Goal: Answer question/provide support: Share knowledge or assist other users

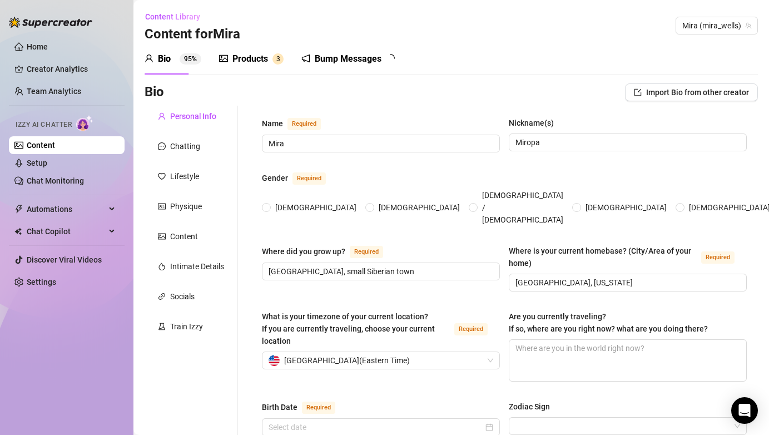
radio input "true"
type input "[DATE]"
checkbox input "true"
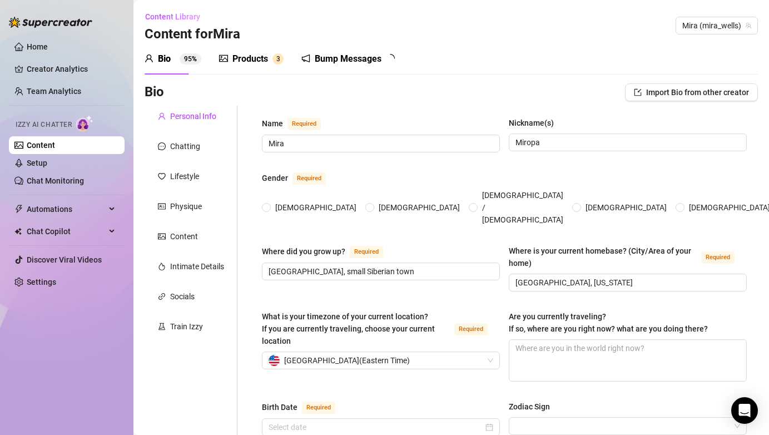
checkbox input "true"
click at [189, 237] on div "Content" at bounding box center [184, 236] width 28 height 12
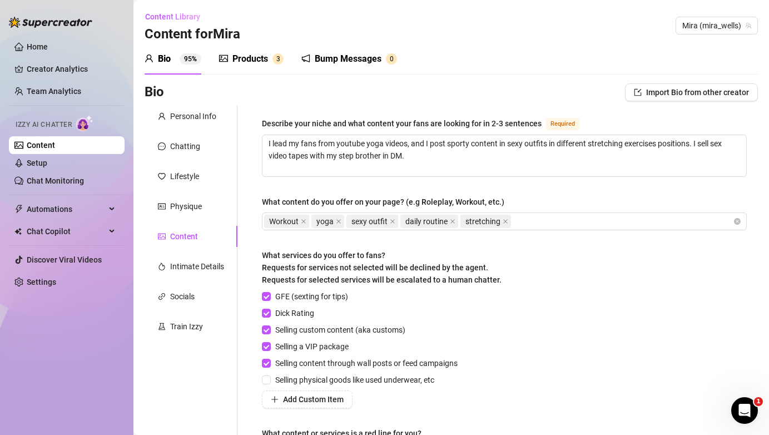
scroll to position [2, 0]
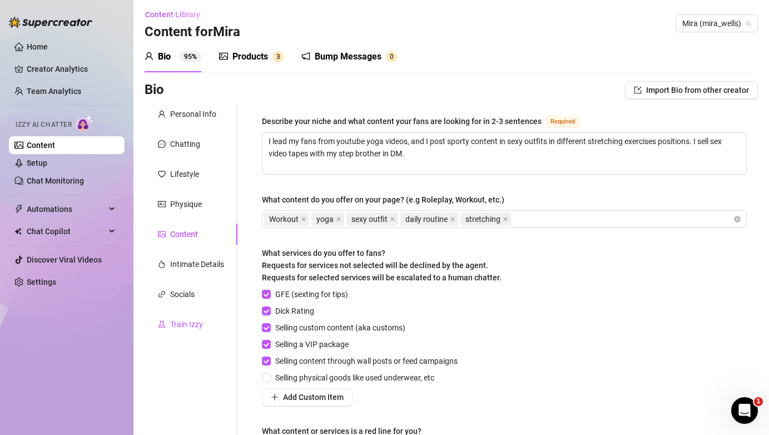
click at [192, 326] on div "Train Izzy" at bounding box center [186, 324] width 33 height 12
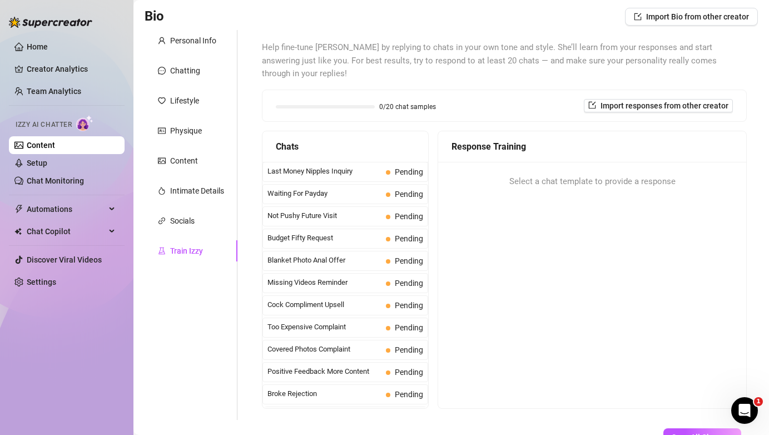
scroll to position [75, 0]
click at [409, 166] on div "Last Money Nipples Inquiry Pending" at bounding box center [346, 172] width 166 height 20
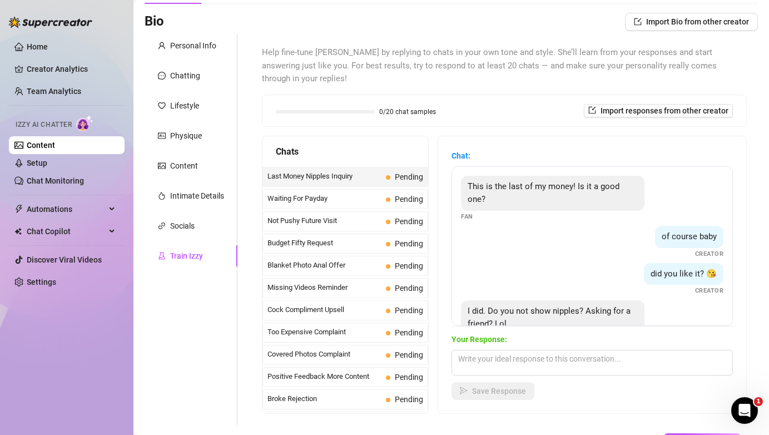
scroll to position [21, 0]
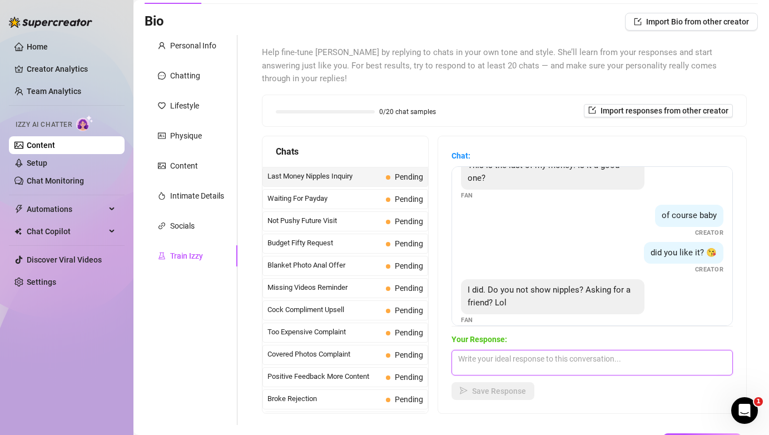
click at [560, 350] on textarea at bounding box center [592, 363] width 281 height 26
type textarea "O"
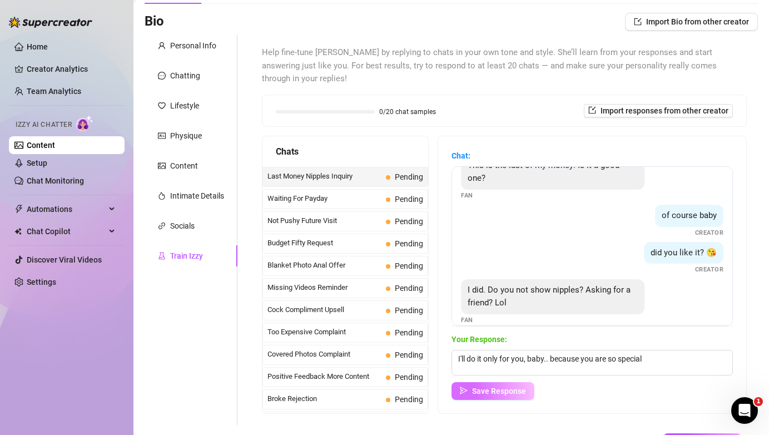
click at [509, 383] on button "Save Response" at bounding box center [493, 391] width 83 height 18
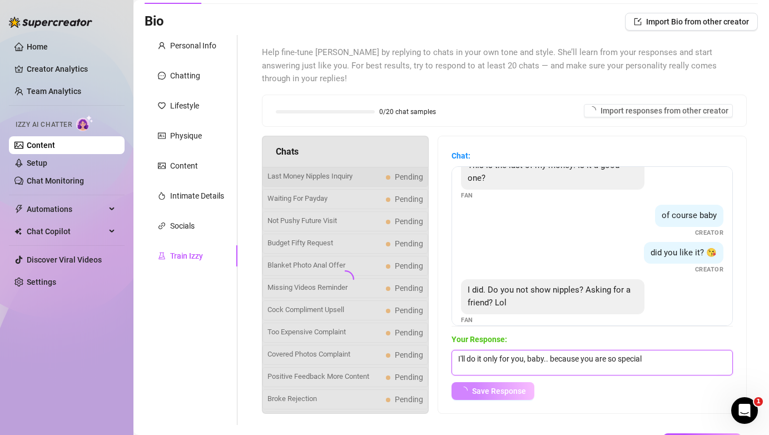
click at [667, 350] on textarea "I'll do it only for you, baby.. because you are so special" at bounding box center [592, 363] width 281 height 26
type textarea "I'll do it only for you, baby.. because you are so special"
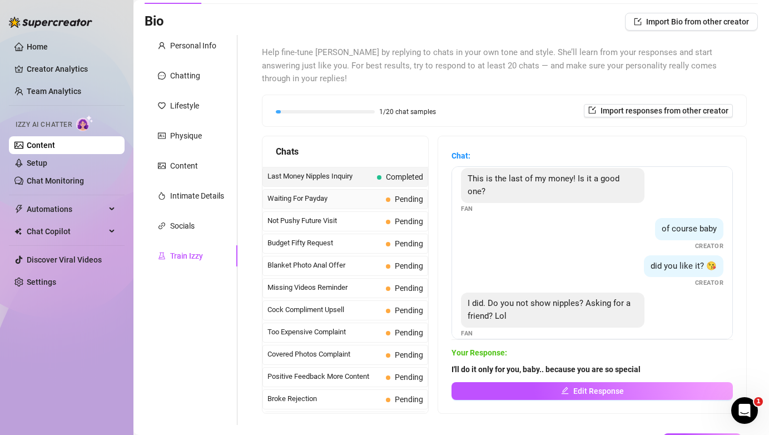
click at [353, 193] on span "Waiting For Payday" at bounding box center [325, 198] width 114 height 11
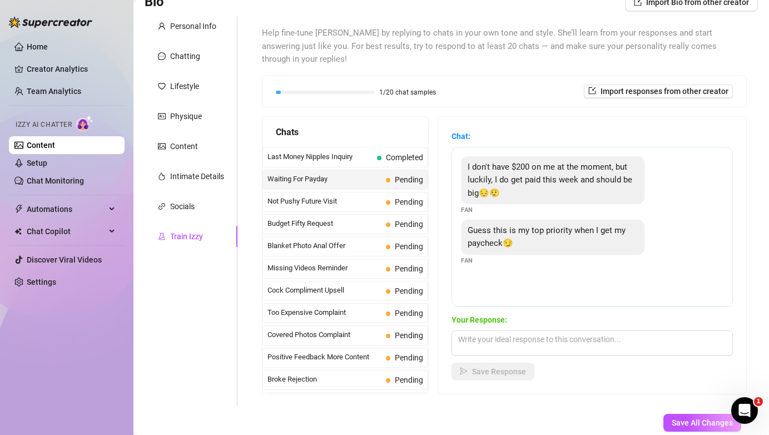
scroll to position [92, 0]
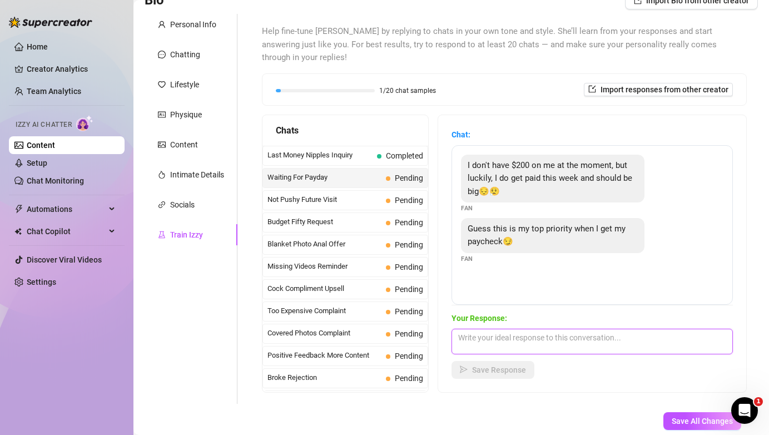
click at [532, 329] on textarea at bounding box center [592, 342] width 281 height 26
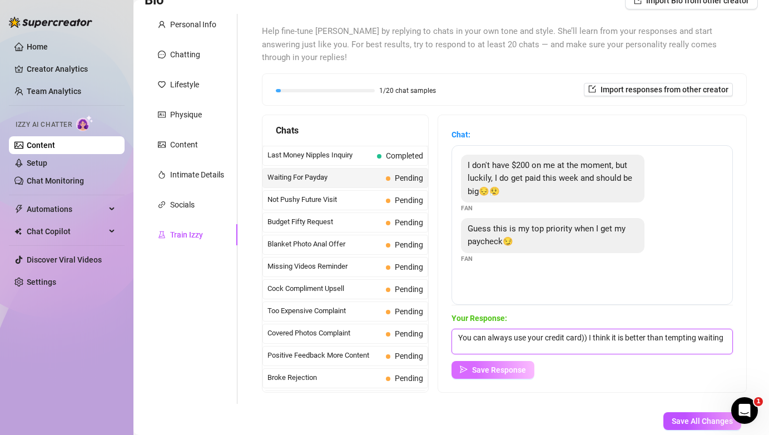
type textarea "You can always use your credit card)) I think it is better than tempting waiting"
click at [494, 365] on span "Save Response" at bounding box center [499, 369] width 54 height 9
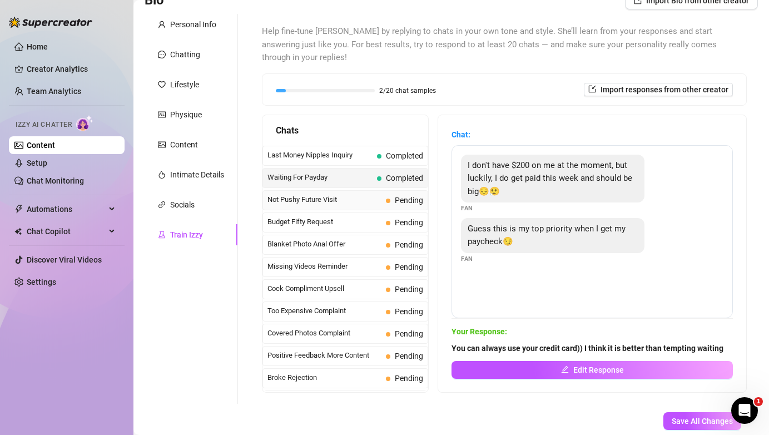
click at [337, 194] on span "Not Pushy Future Visit" at bounding box center [325, 199] width 114 height 11
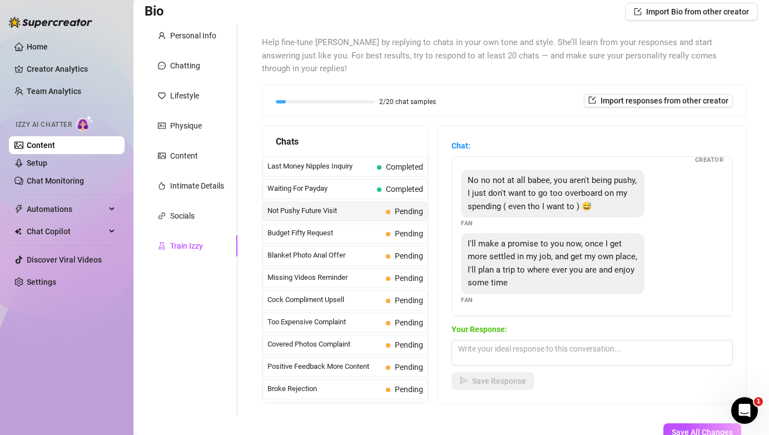
scroll to position [62, 0]
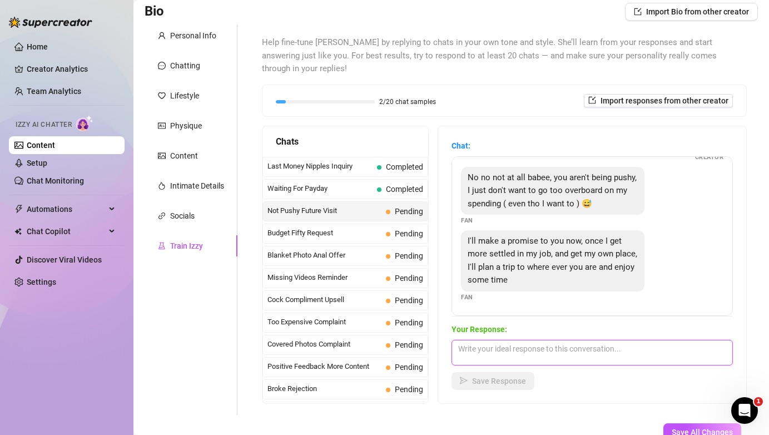
click at [543, 340] on textarea at bounding box center [592, 353] width 281 height 26
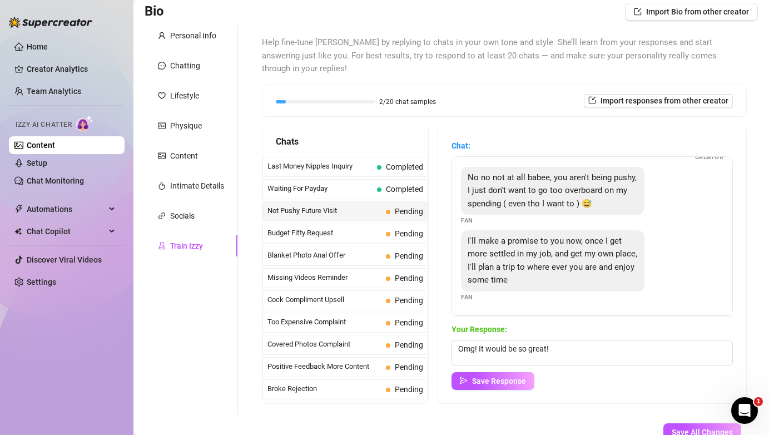
click at [741, 409] on icon "Open Intercom Messenger" at bounding box center [745, 411] width 18 height 18
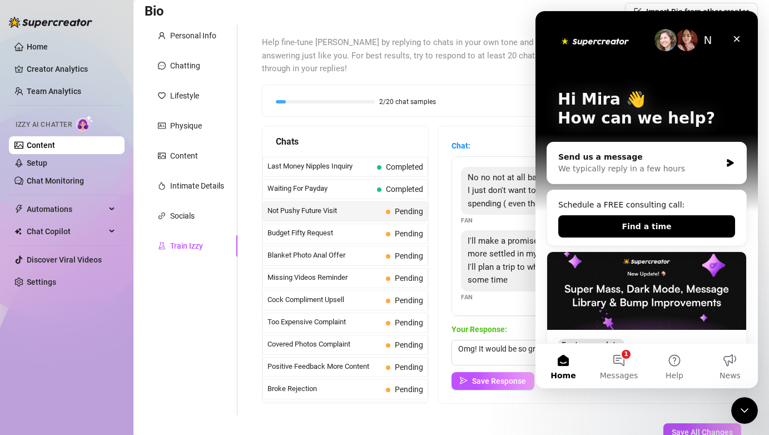
scroll to position [0, 0]
click at [620, 361] on button "1 Messages" at bounding box center [619, 366] width 56 height 44
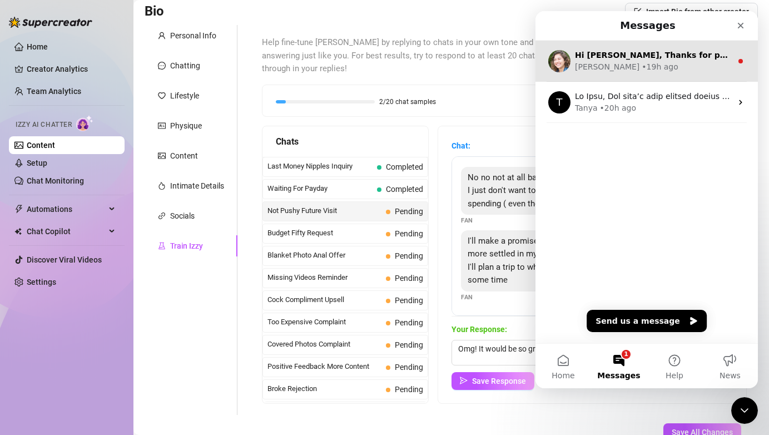
click at [658, 71] on div "[PERSON_NAME] • 19h ago" at bounding box center [653, 67] width 157 height 12
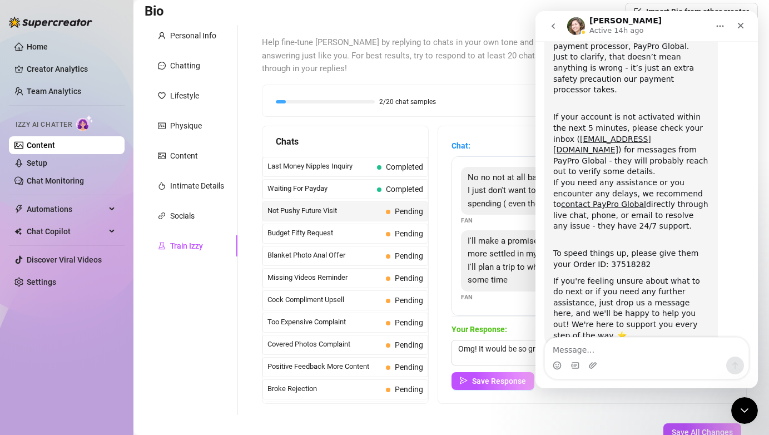
scroll to position [115, 0]
click at [743, 28] on icon "Close" at bounding box center [740, 25] width 9 height 9
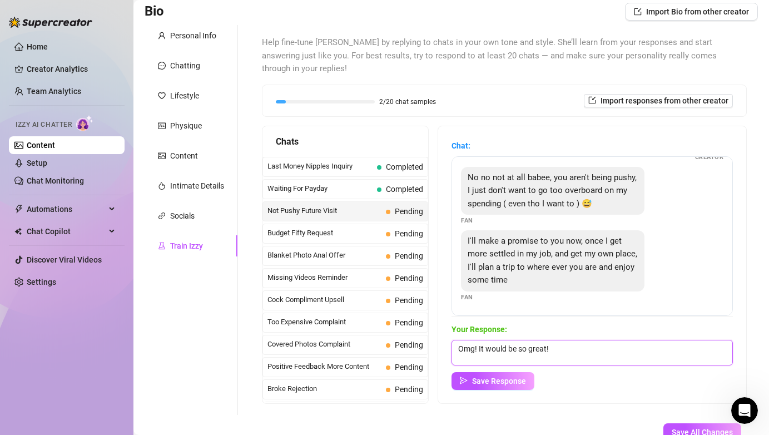
click at [586, 345] on textarea "Omg! It would be so great!" at bounding box center [592, 353] width 281 height 26
click at [746, 409] on icon "Open Intercom Messenger" at bounding box center [745, 411] width 18 height 18
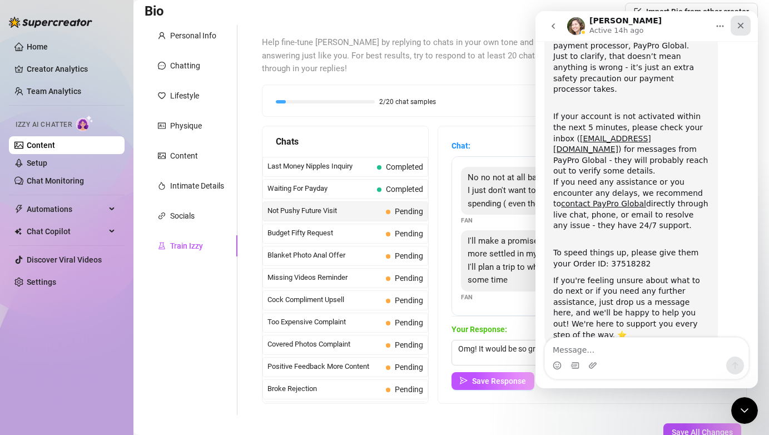
click at [741, 26] on icon "Close" at bounding box center [741, 26] width 6 height 6
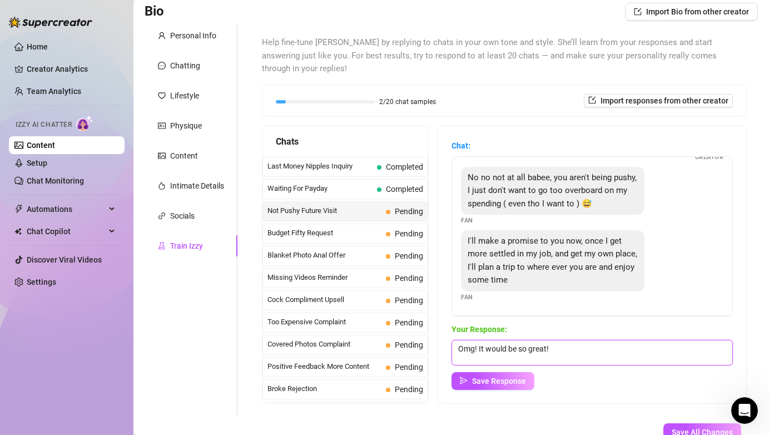
click at [562, 340] on textarea "Omg! It would be so great!" at bounding box center [592, 353] width 281 height 26
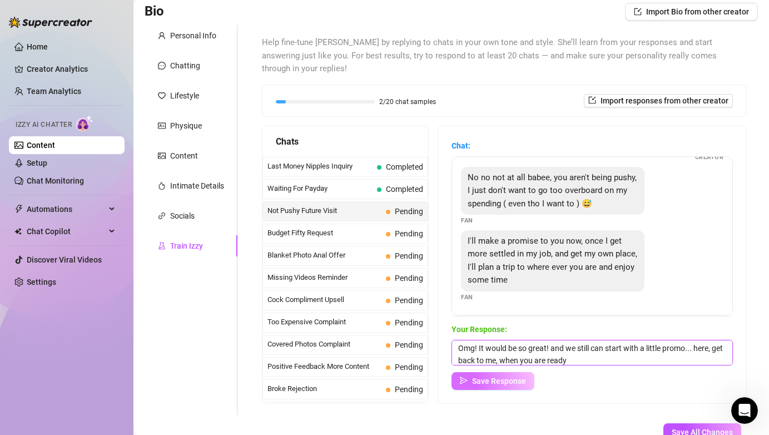
type textarea "Omg! It would be so great! and we still can start with a little promo... here, …"
click at [514, 374] on button "Save Response" at bounding box center [493, 381] width 83 height 18
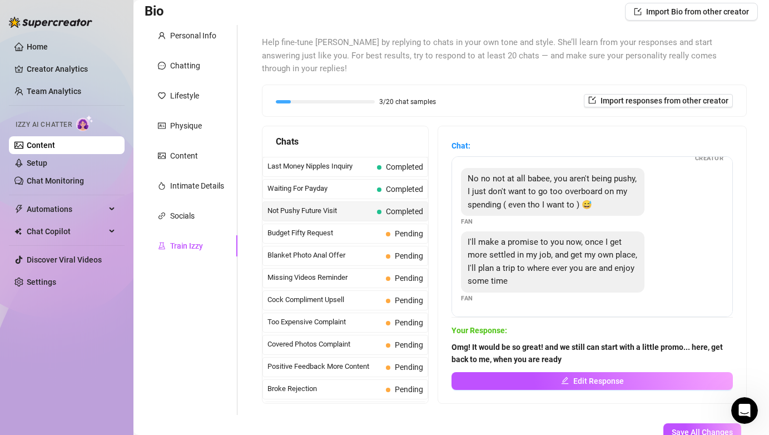
scroll to position [61, 0]
click at [353, 227] on span "Budget Fifty Request" at bounding box center [325, 232] width 114 height 11
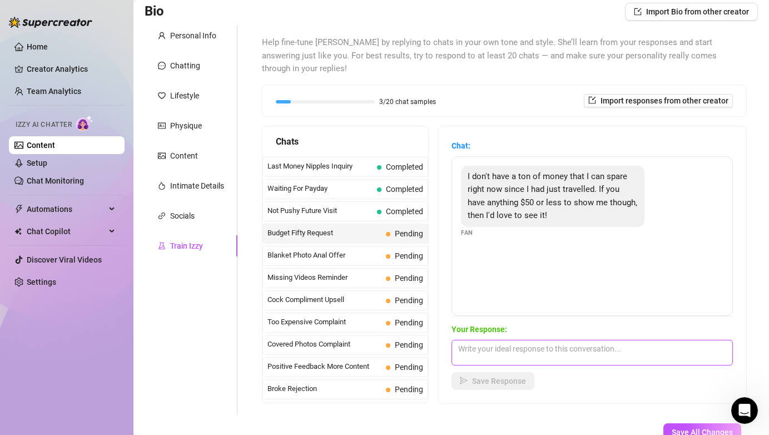
click at [513, 342] on textarea at bounding box center [592, 353] width 281 height 26
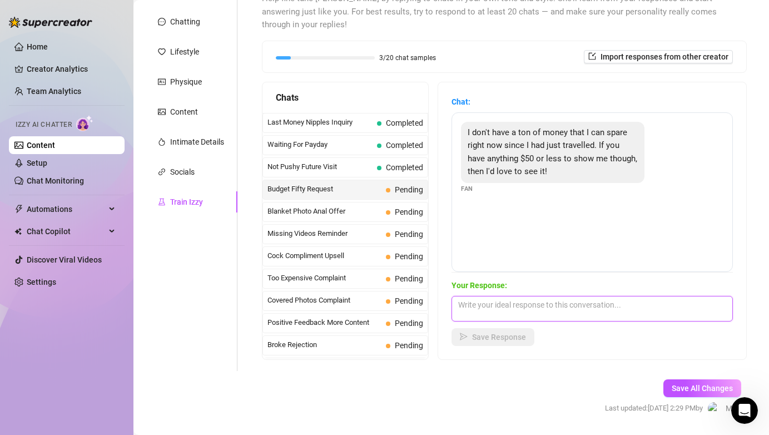
scroll to position [125, 0]
type textarea "O"
type textarea "I"
